Goal: Task Accomplishment & Management: Use online tool/utility

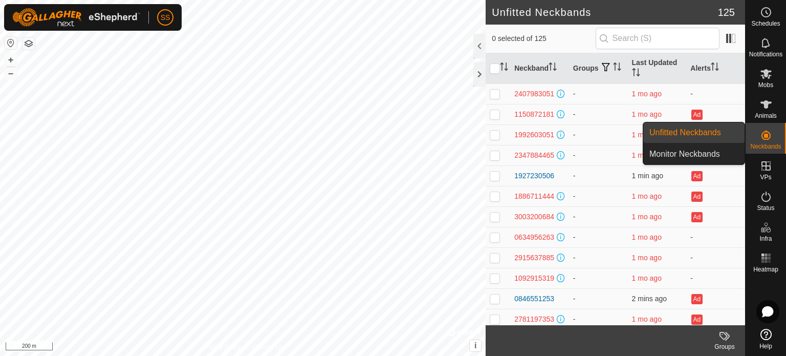
click at [772, 140] on icon at bounding box center [766, 135] width 12 height 12
click at [784, 139] on div "Neckbands" at bounding box center [765, 138] width 40 height 31
click at [776, 142] on div "Neckbands" at bounding box center [765, 138] width 40 height 31
click at [774, 138] on es-neckbands-svg-icon at bounding box center [766, 135] width 18 height 16
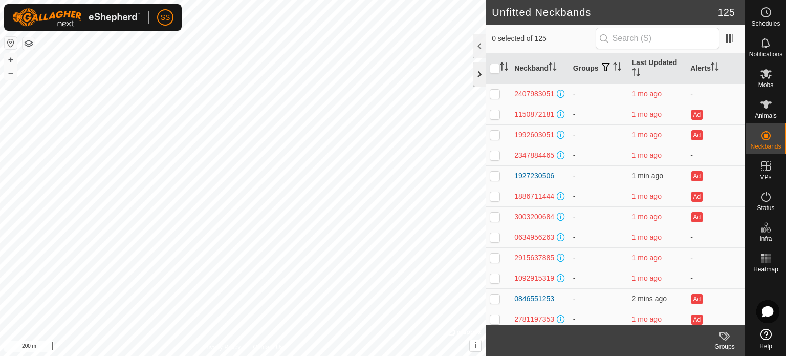
click at [478, 77] on div at bounding box center [479, 74] width 12 height 25
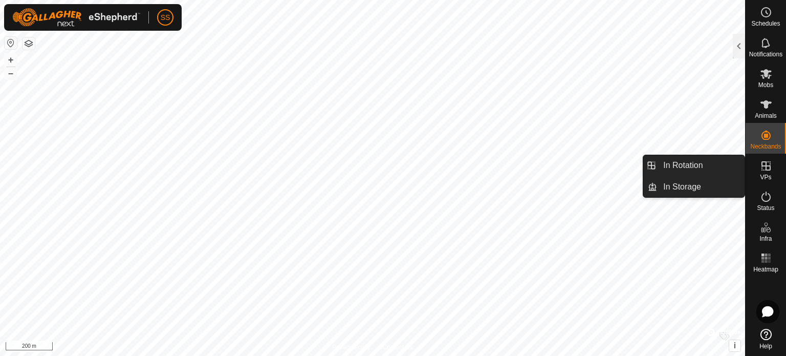
click at [763, 169] on icon at bounding box center [765, 165] width 9 height 9
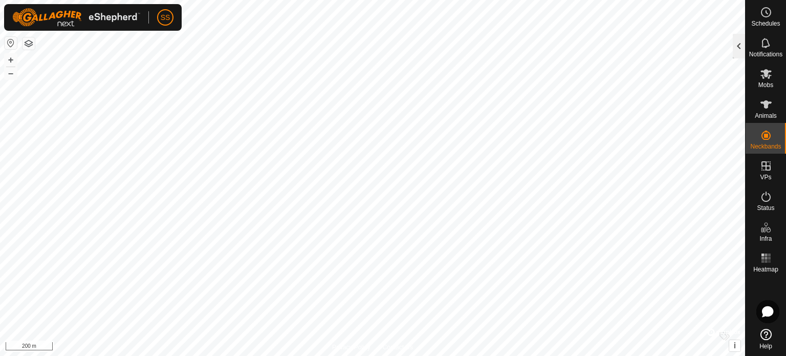
click at [738, 45] on div at bounding box center [739, 46] width 12 height 25
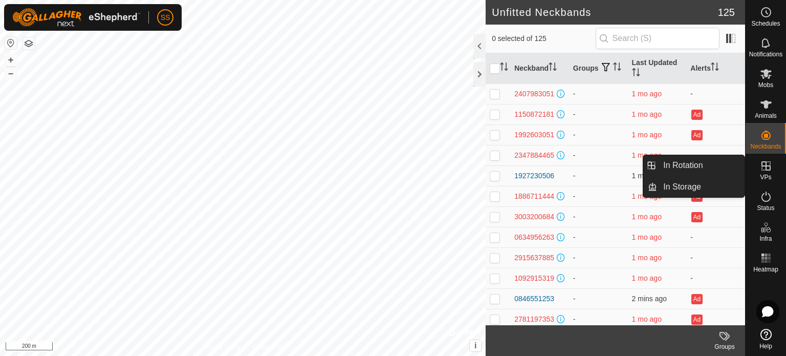
click at [765, 165] on icon at bounding box center [765, 165] width 9 height 9
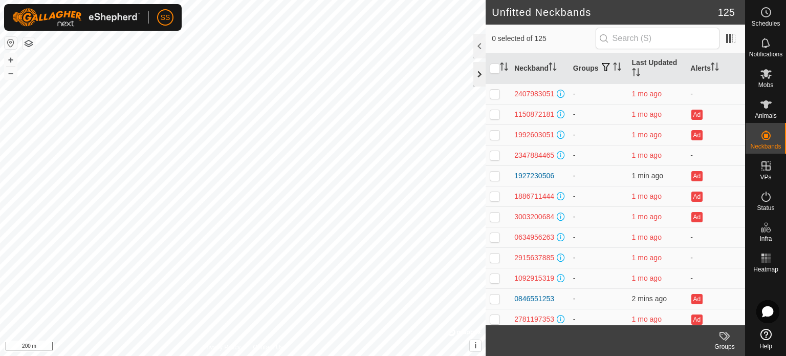
click at [477, 75] on div at bounding box center [479, 74] width 12 height 25
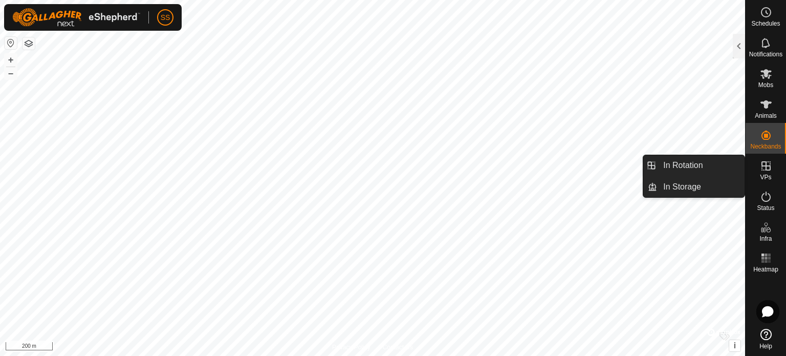
click at [763, 169] on icon at bounding box center [766, 166] width 12 height 12
click at [684, 165] on link "In Rotation" at bounding box center [700, 165] width 87 height 20
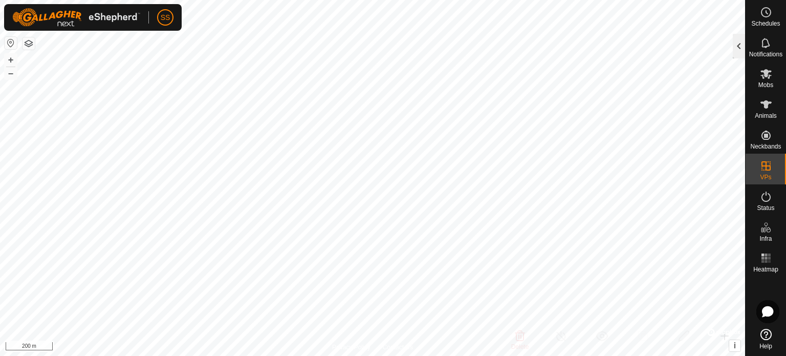
click at [734, 41] on div at bounding box center [739, 46] width 12 height 25
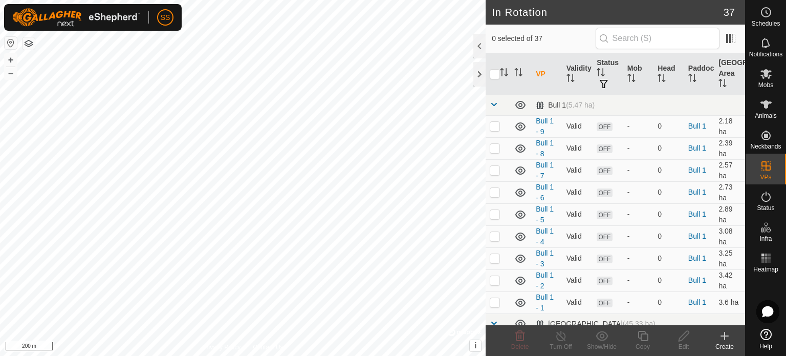
click at [720, 334] on icon at bounding box center [724, 335] width 12 height 12
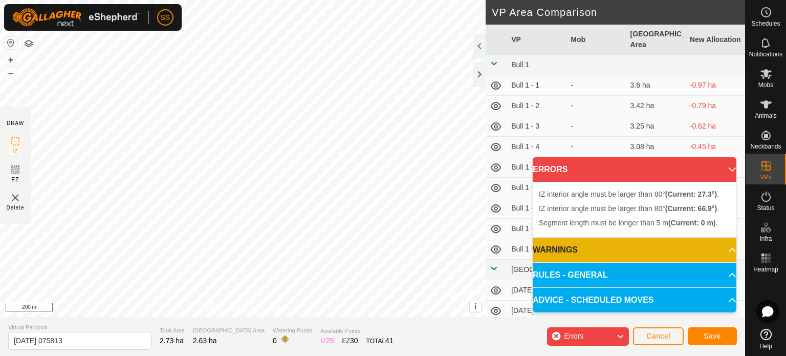
click at [231, 250] on div "IZ interior angle must be larger than 80° (Current: 27.3°) . + – ⇧ i © Mapbox ,…" at bounding box center [243, 158] width 486 height 317
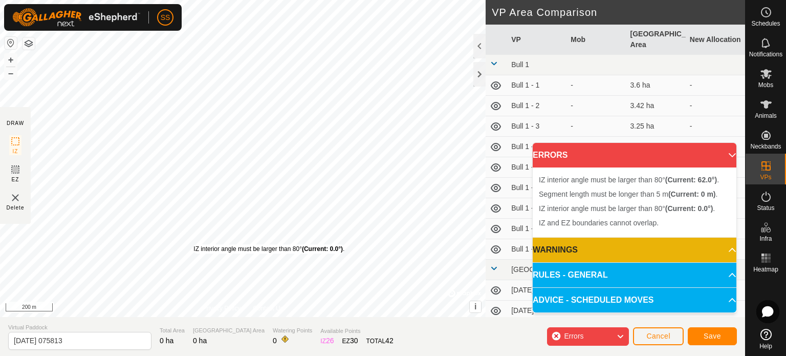
drag, startPoint x: 207, startPoint y: 244, endPoint x: 190, endPoint y: 245, distance: 17.4
click at [193, 245] on div "IZ interior angle must be larger than 80° (Current: 0.0°) ." at bounding box center [268, 248] width 151 height 9
click at [189, 244] on div "IZ interior angle must be larger than 80° (Current: 0.0°) ." at bounding box center [264, 248] width 151 height 9
click at [184, 245] on div "IZ interior angle must be larger than 80° (Current: 0.0°) . + – ⇧ i © Mapbox , …" at bounding box center [243, 158] width 486 height 317
click at [620, 335] on icon at bounding box center [620, 335] width 8 height 13
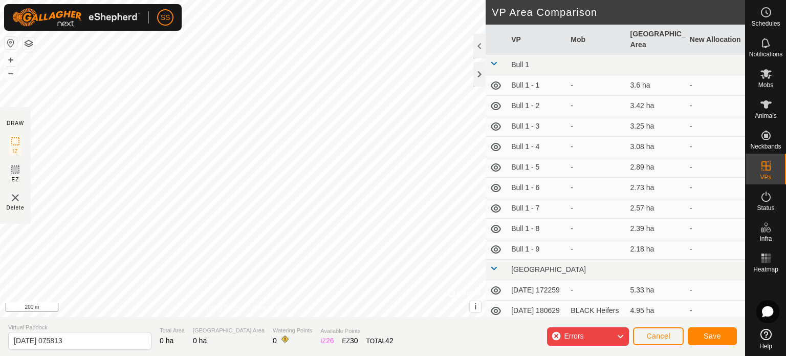
click at [166, 167] on div "IZ interior angle must be larger than 80° (Current: 0.0°) . + – ⇧ i © Mapbox , …" at bounding box center [243, 158] width 486 height 317
